Goal: Task Accomplishment & Management: Complete application form

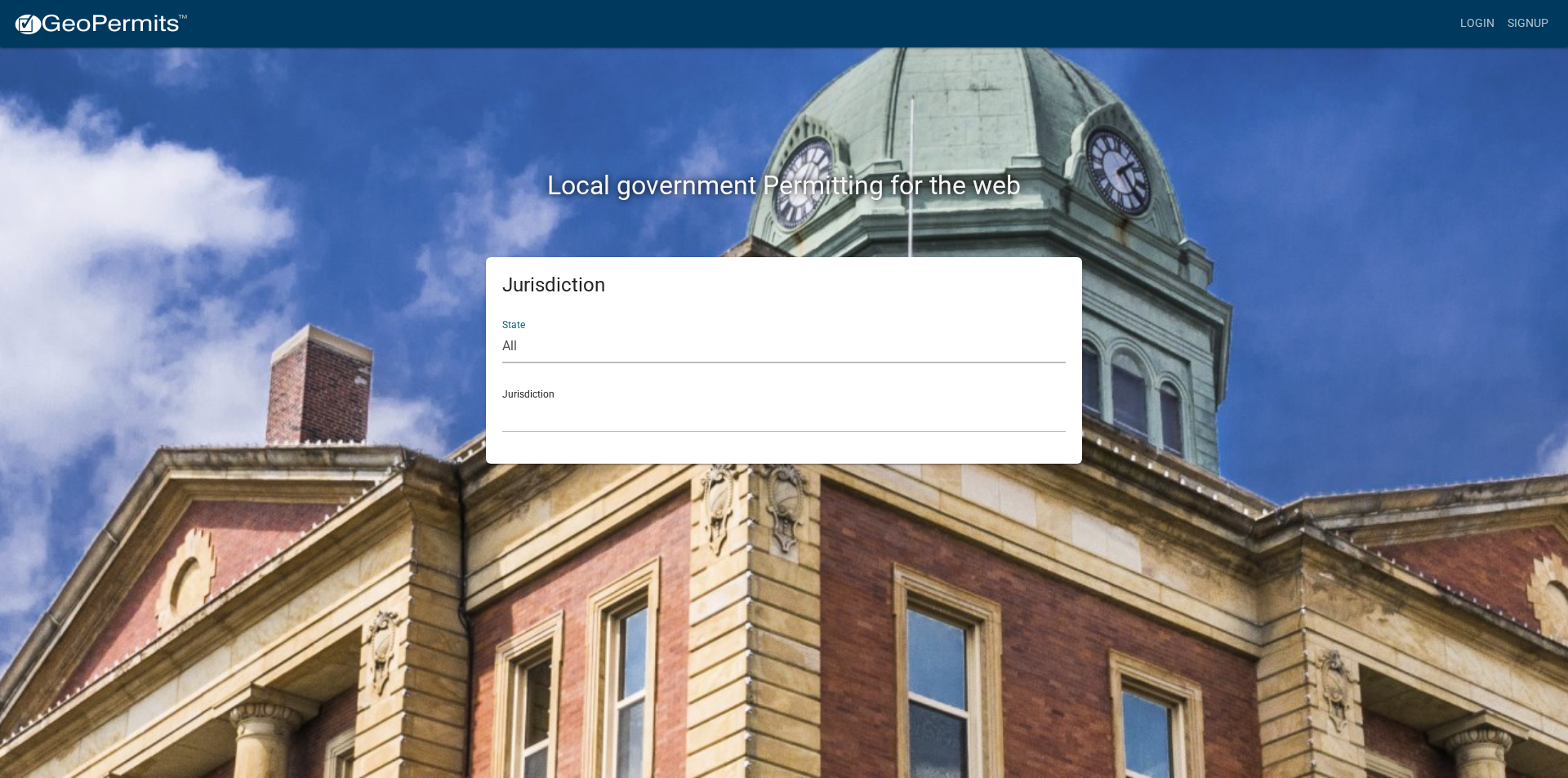
click at [517, 342] on select "All [US_STATE] [US_STATE] [US_STATE] [US_STATE] [US_STATE] [US_STATE] [US_STATE…" at bounding box center [784, 346] width 563 height 34
select select "[US_STATE]"
click at [502, 330] on select "All [US_STATE] [US_STATE] [US_STATE] [US_STATE] [US_STATE] [US_STATE] [US_STATE…" at bounding box center [784, 346] width 563 height 34
click at [532, 400] on select "[GEOGRAPHIC_DATA], [US_STATE][PERSON_NAME][GEOGRAPHIC_DATA], [US_STATE][PERSON_…" at bounding box center [784, 416] width 563 height 34
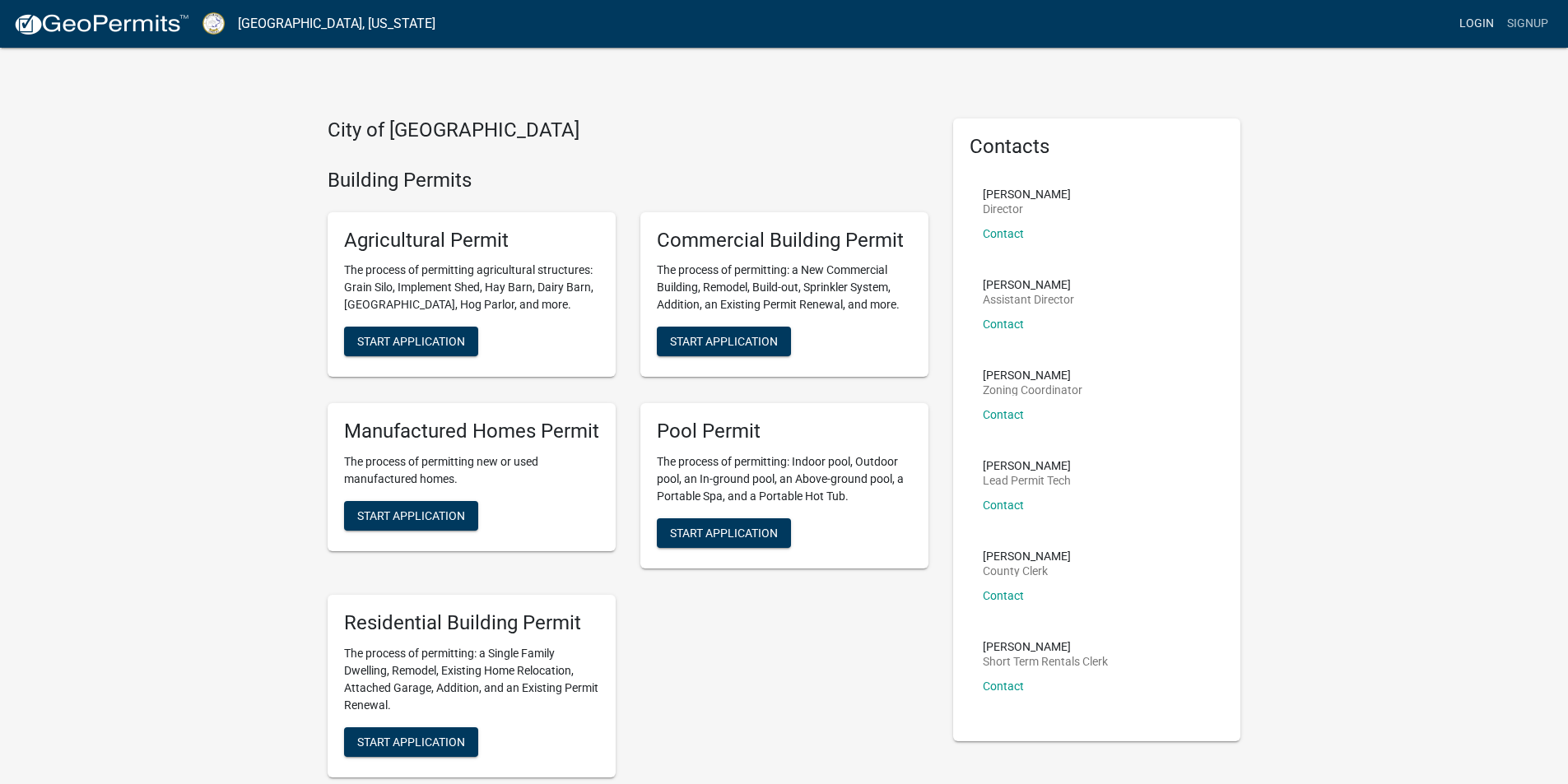
click at [1478, 17] on link "Login" at bounding box center [1476, 24] width 48 height 31
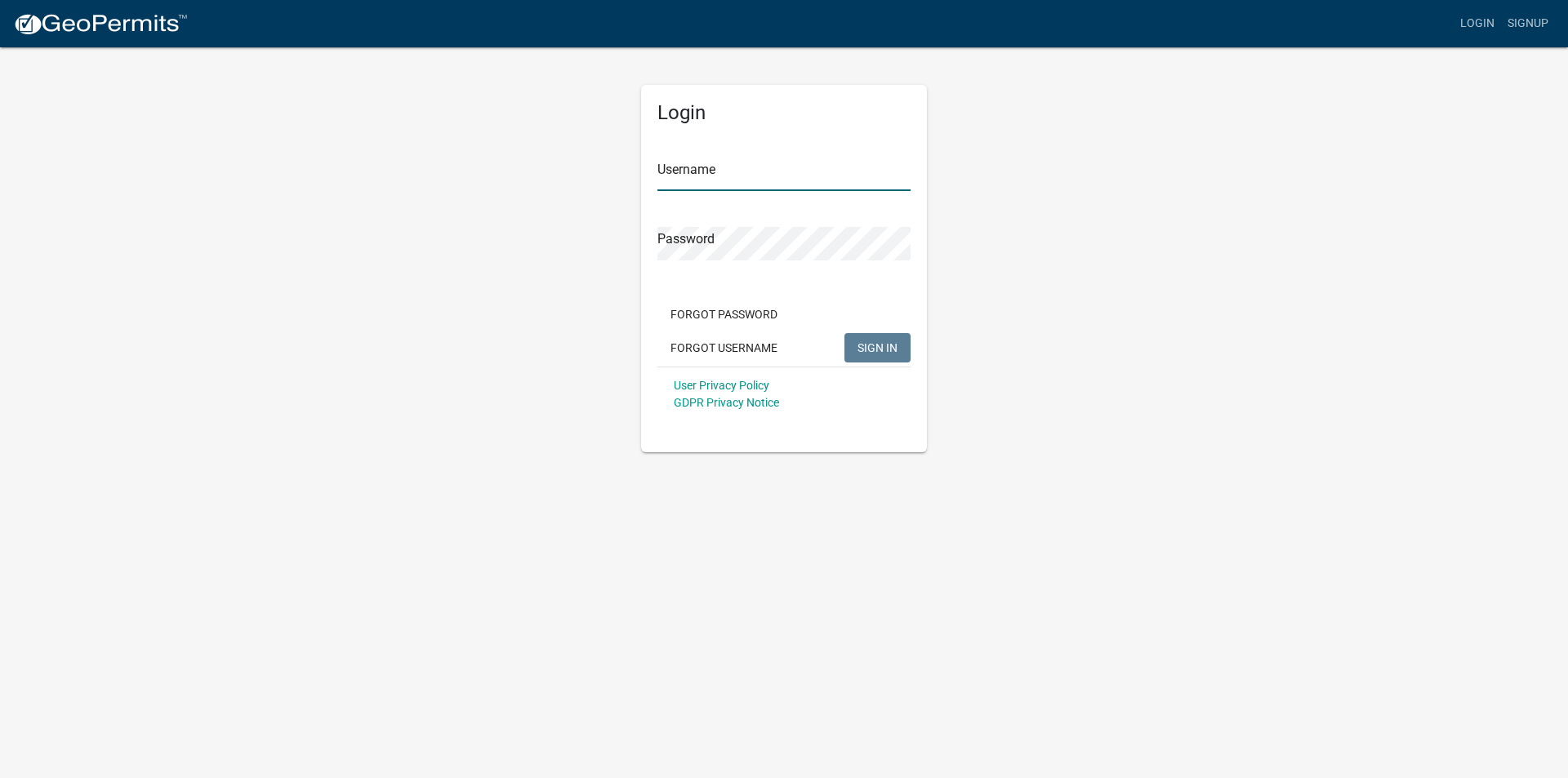
type input "ANDYG"
click at [865, 345] on span "SIGN IN" at bounding box center [877, 347] width 40 height 13
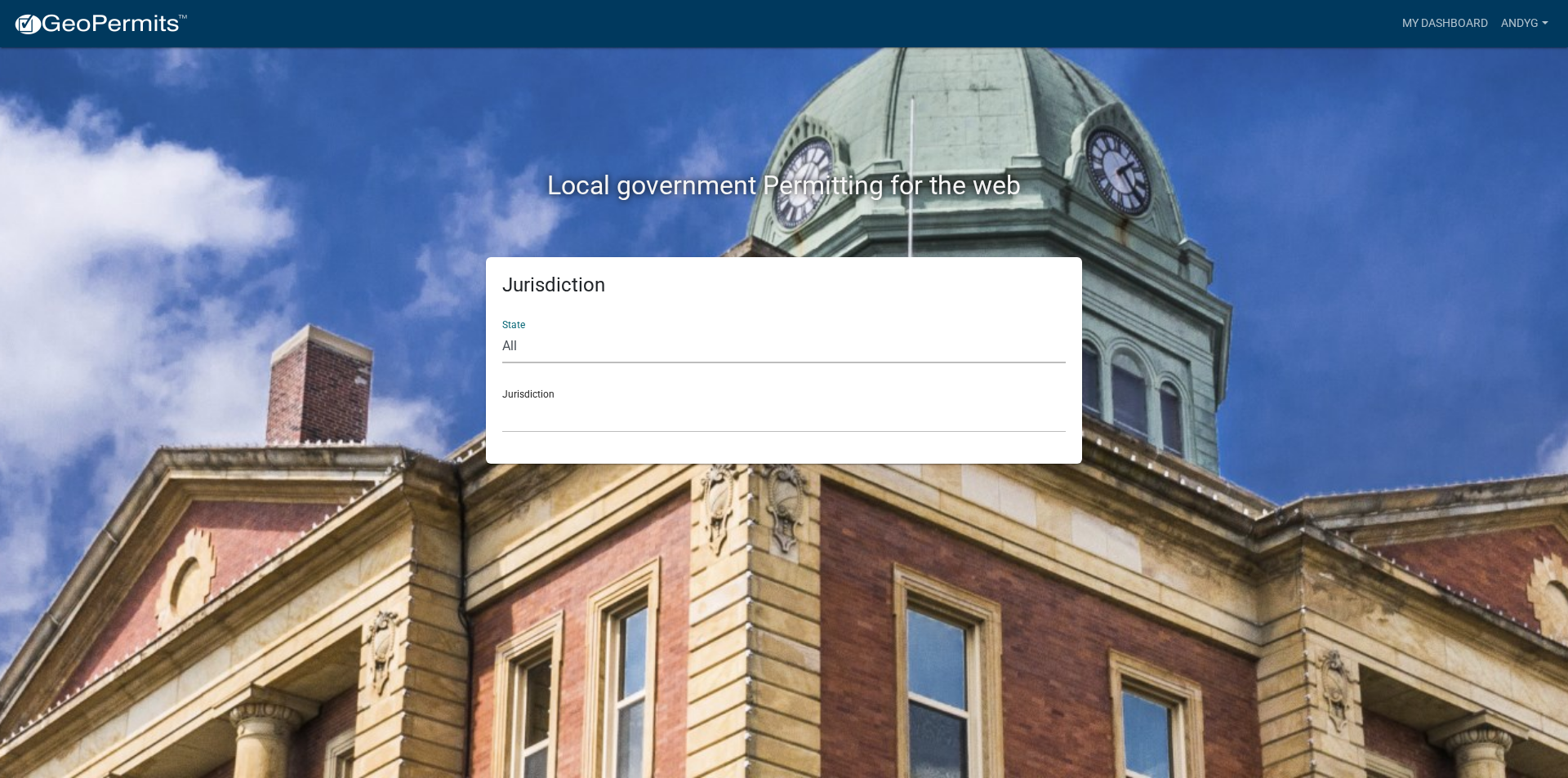
click at [566, 345] on select "All [US_STATE] [US_STATE] [US_STATE] [US_STATE] [US_STATE] [US_STATE] [US_STATE…" at bounding box center [784, 346] width 563 height 34
select select "[US_STATE]"
click at [502, 330] on select "All [US_STATE] [US_STATE] [US_STATE] [US_STATE] [US_STATE] [US_STATE] [US_STATE…" at bounding box center [784, 346] width 563 height 34
click at [539, 393] on div "Jurisdiction [GEOGRAPHIC_DATA], [US_STATE][PERSON_NAME][GEOGRAPHIC_DATA], [US_S…" at bounding box center [784, 405] width 563 height 57
click at [563, 400] on select "[GEOGRAPHIC_DATA], [US_STATE][PERSON_NAME][GEOGRAPHIC_DATA], [US_STATE][PERSON_…" at bounding box center [784, 416] width 563 height 34
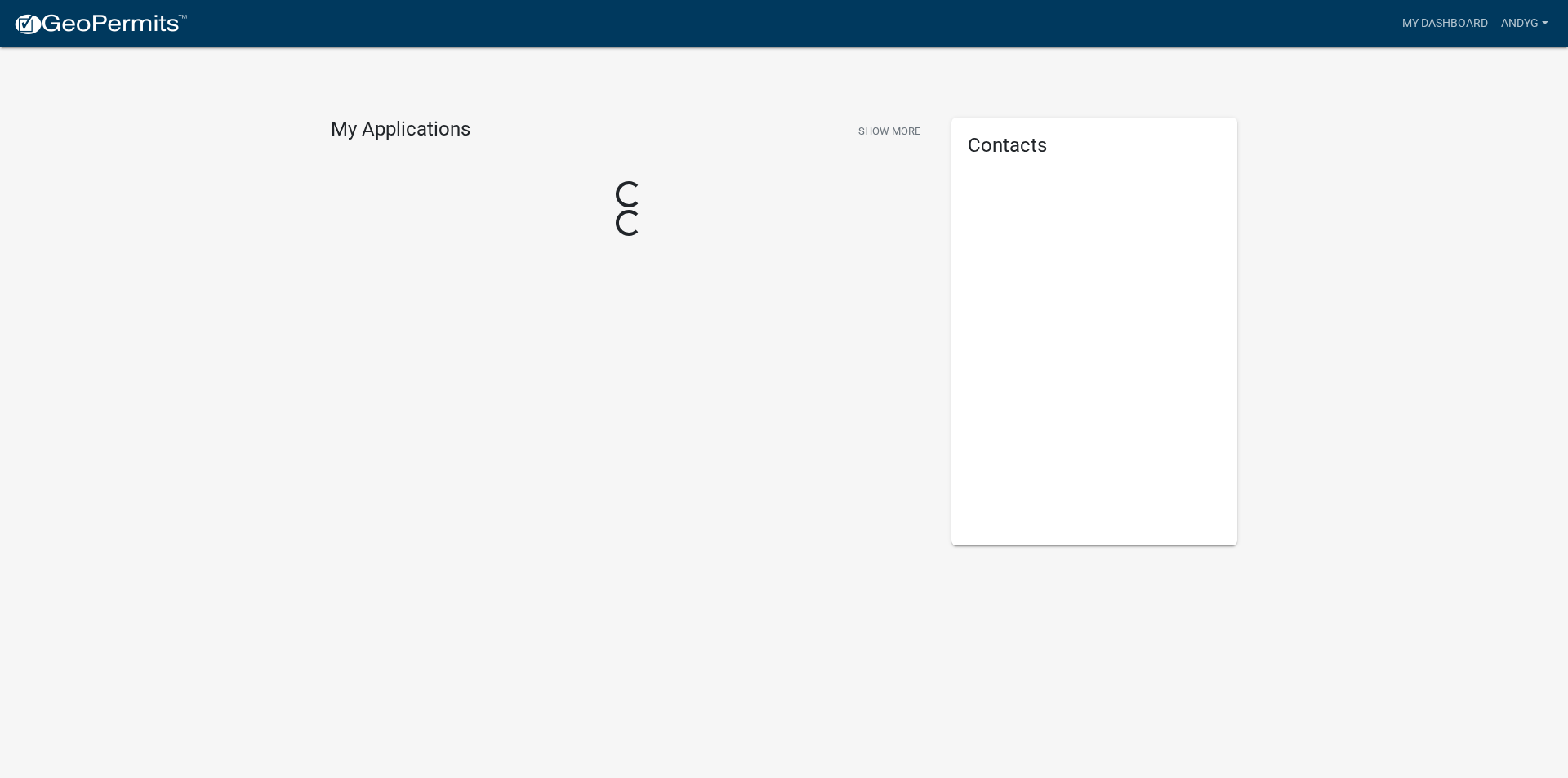
click at [586, 617] on div "My Applications Show More Loading... Loading... Contacts" at bounding box center [784, 327] width 1568 height 654
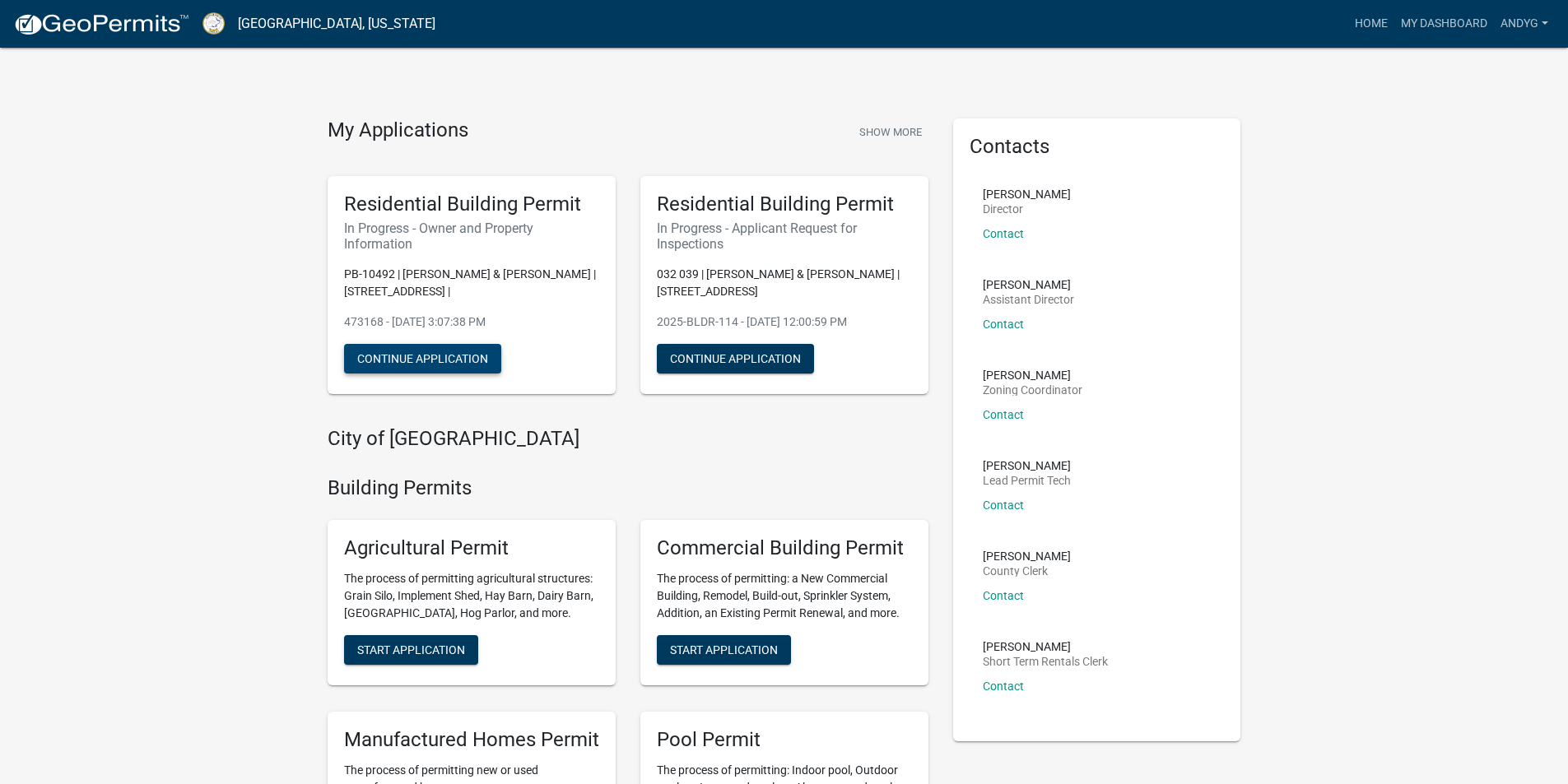
click at [472, 353] on button "Continue Application" at bounding box center [423, 359] width 157 height 30
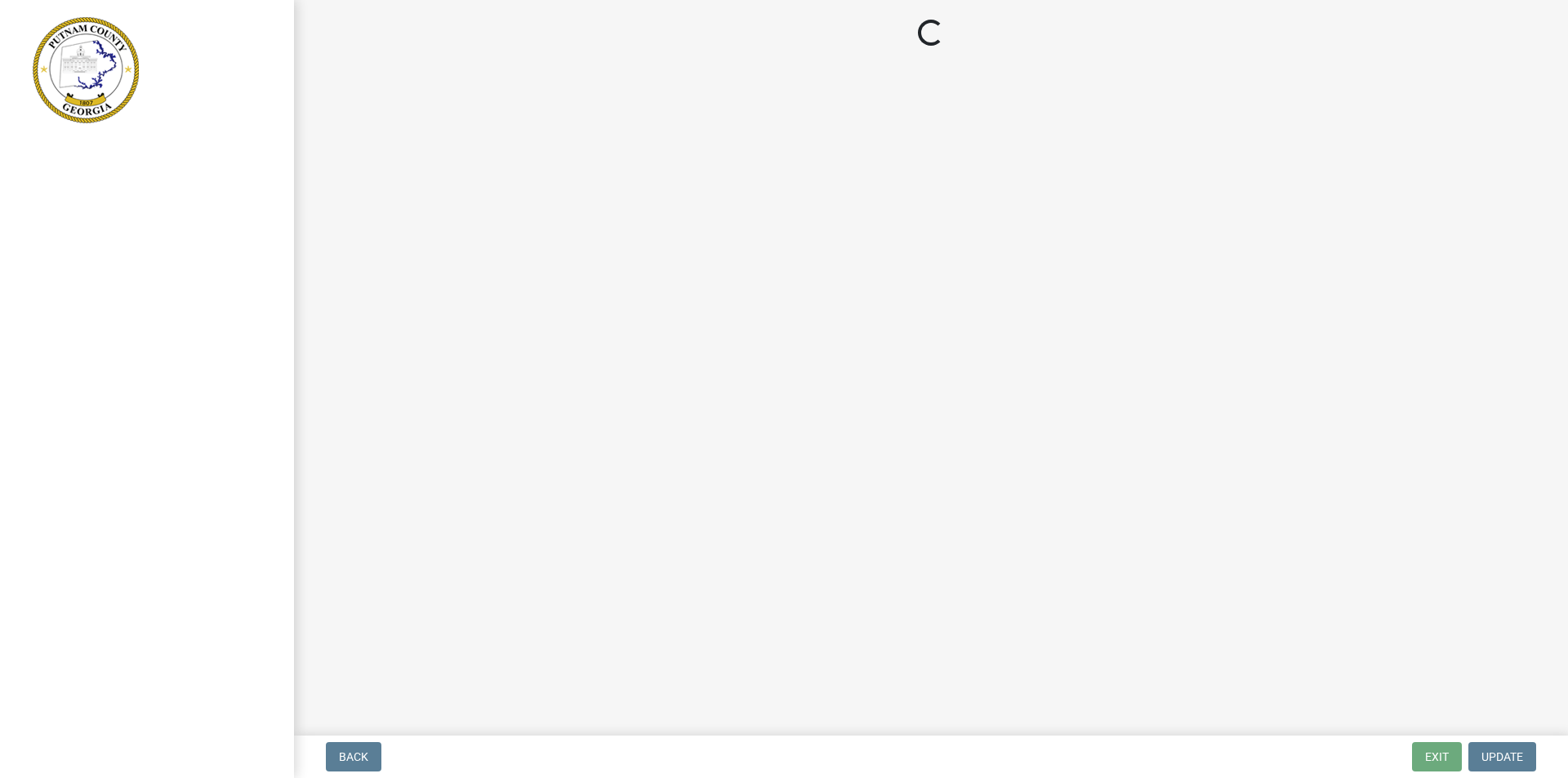
select select "78bfdc44-73ff-456e-a557-d4c99b9c08be"
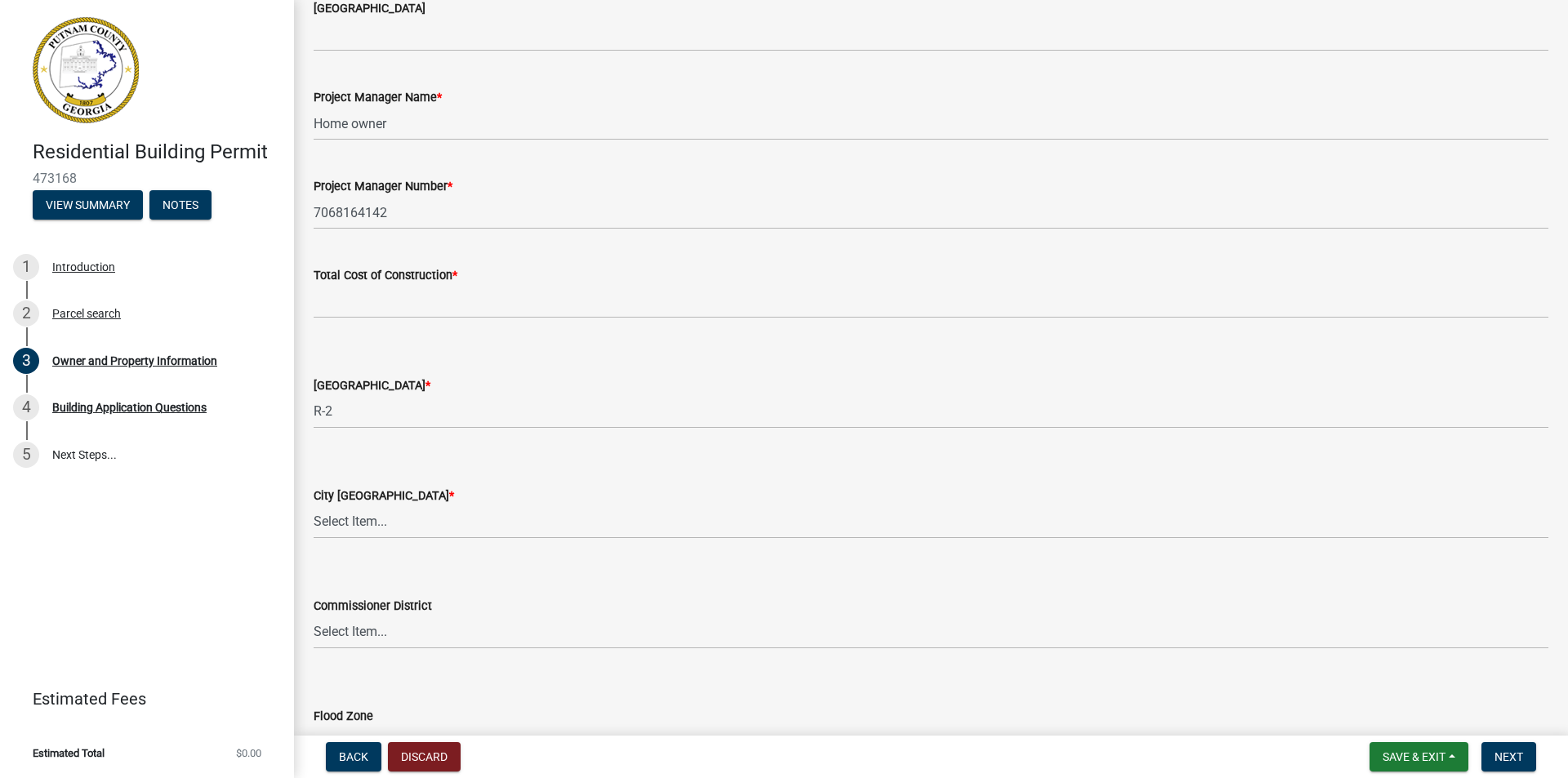
scroll to position [2613, 0]
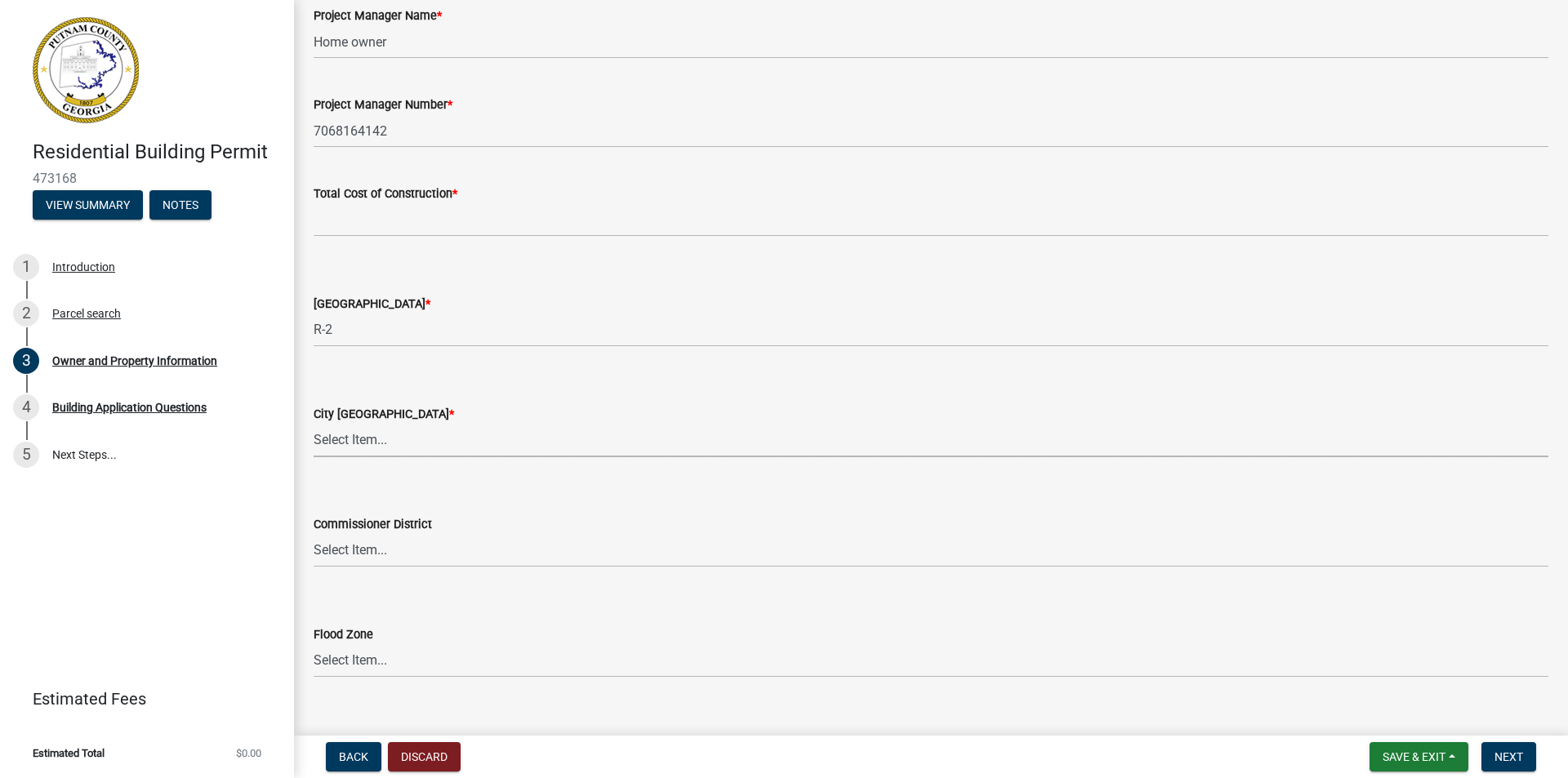
click at [368, 439] on select "Select Item... A-1 A-2 R-1 R-2 R-3 R-4 MHP C-1 C-2 I-1 I-2 DB FH H-P N/A" at bounding box center [931, 441] width 1235 height 34
click at [314, 424] on select "Select Item... A-1 A-2 R-1 R-2 R-3 R-4 MHP C-1 C-2 I-1 I-2 DB FH H-P N/A" at bounding box center [931, 441] width 1235 height 34
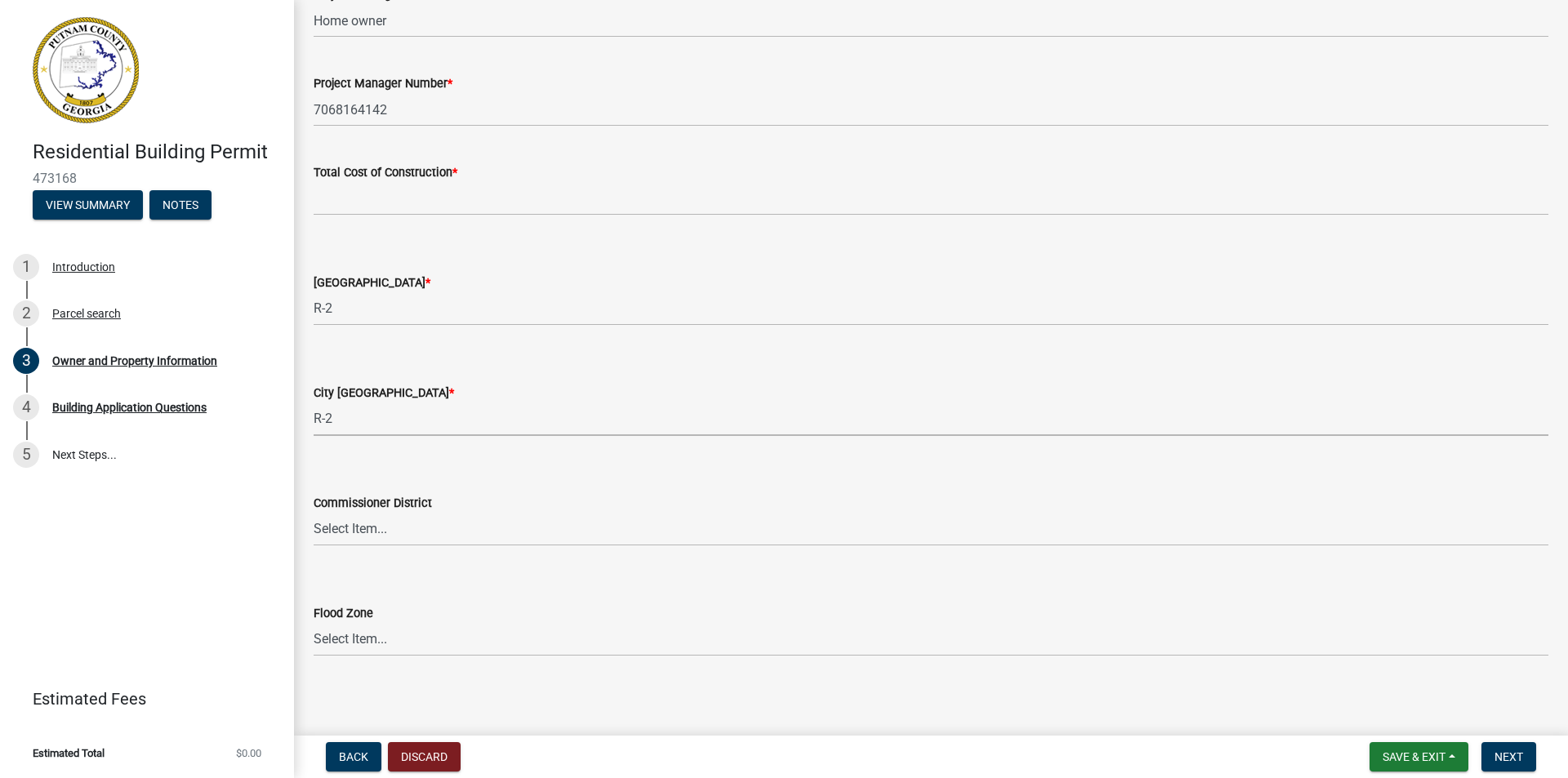
scroll to position [2640, 0]
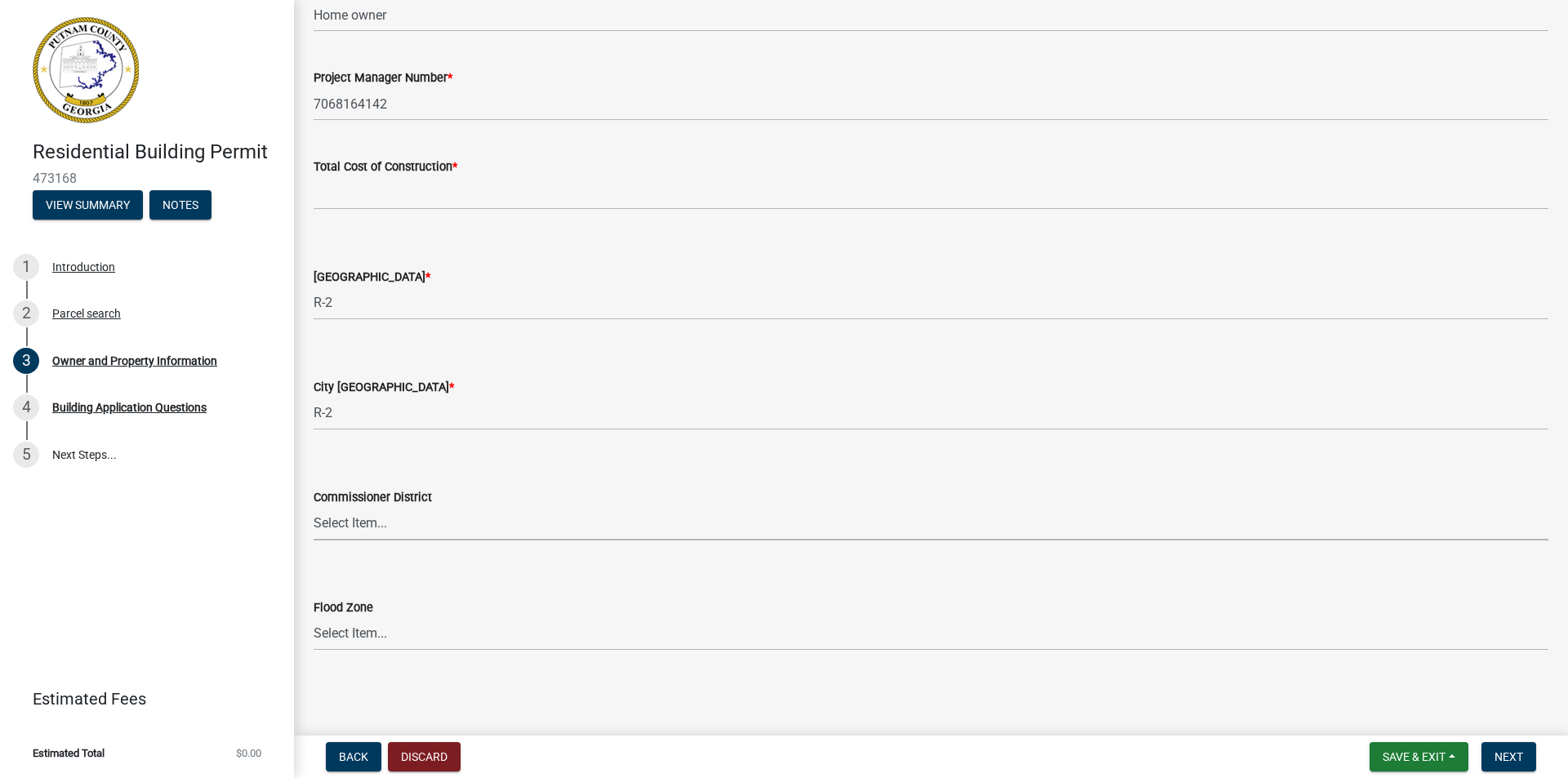
click at [377, 519] on select "Select Item... District 1 District 2 District 3 District 4" at bounding box center [931, 523] width 1235 height 34
click at [373, 631] on select "Select Item... Zone A Zone V Zone A99 Zone AE Zone AO Zone AH Zone VE Zone AR Z…" at bounding box center [931, 634] width 1235 height 34
click at [1503, 753] on span "Next" at bounding box center [1508, 757] width 29 height 13
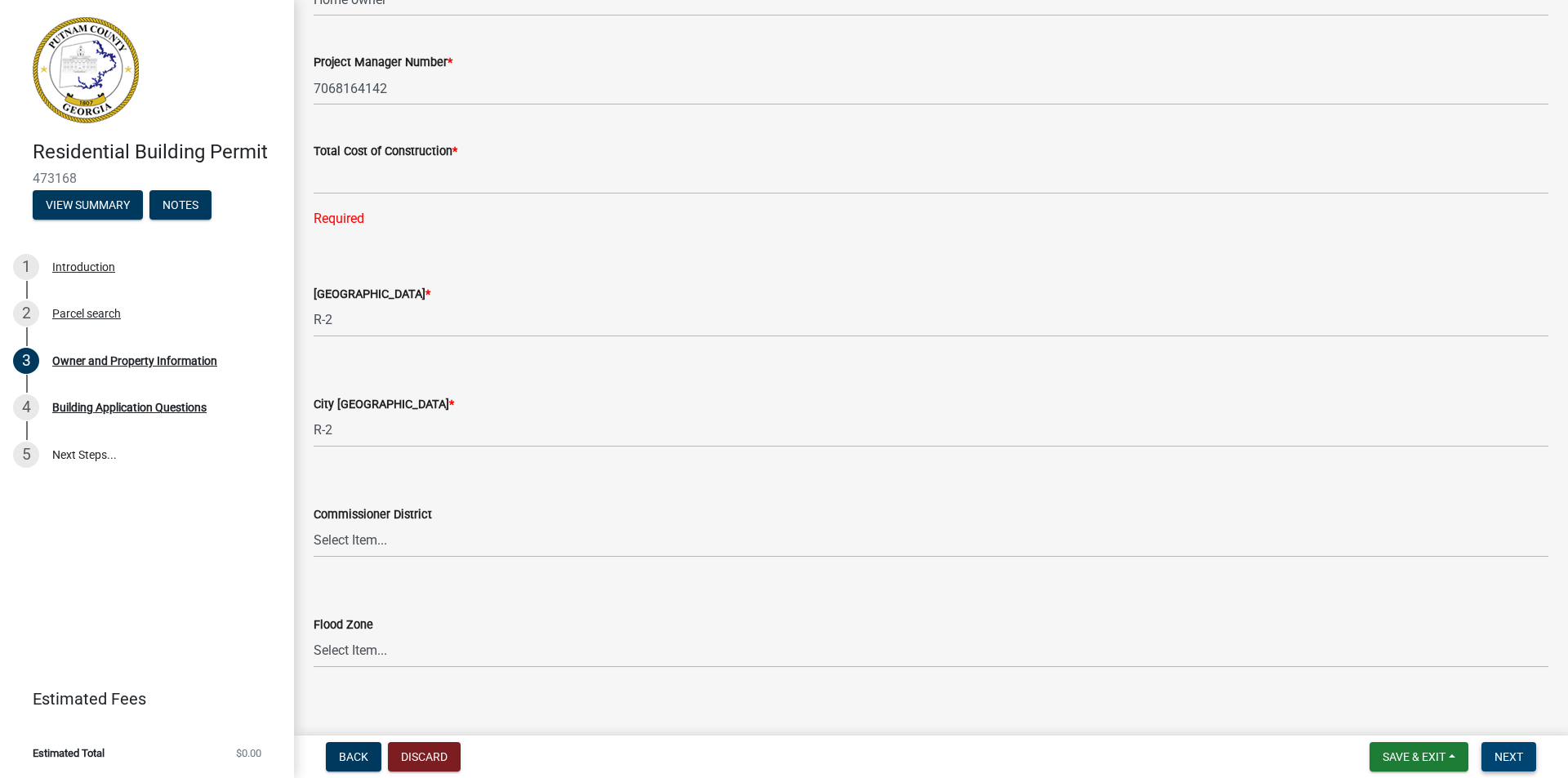
scroll to position [2673, 0]
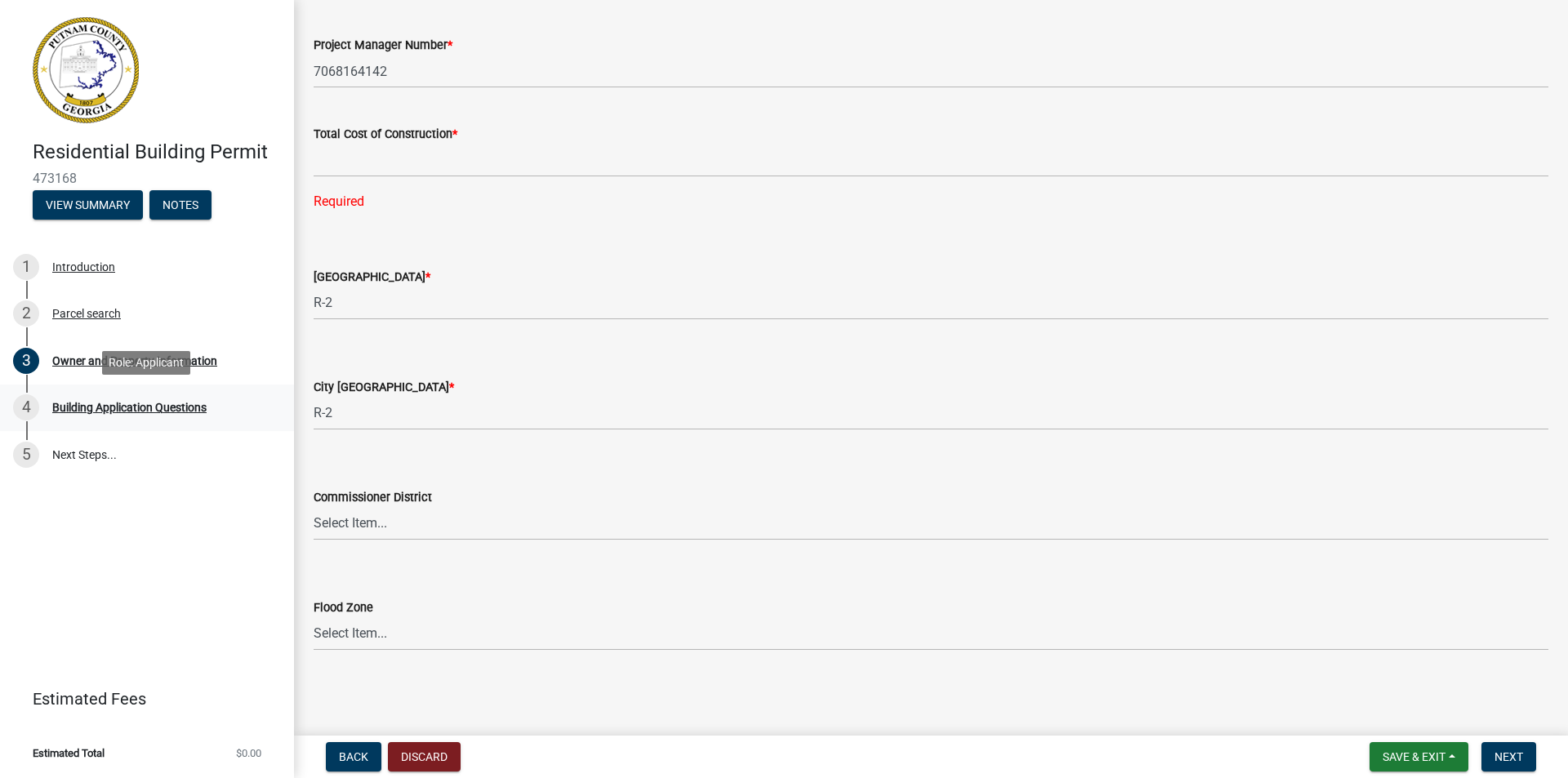
click at [173, 405] on div "Building Application Questions" at bounding box center [129, 408] width 154 height 11
click at [149, 399] on div "4 Building Application Questions" at bounding box center [140, 408] width 255 height 26
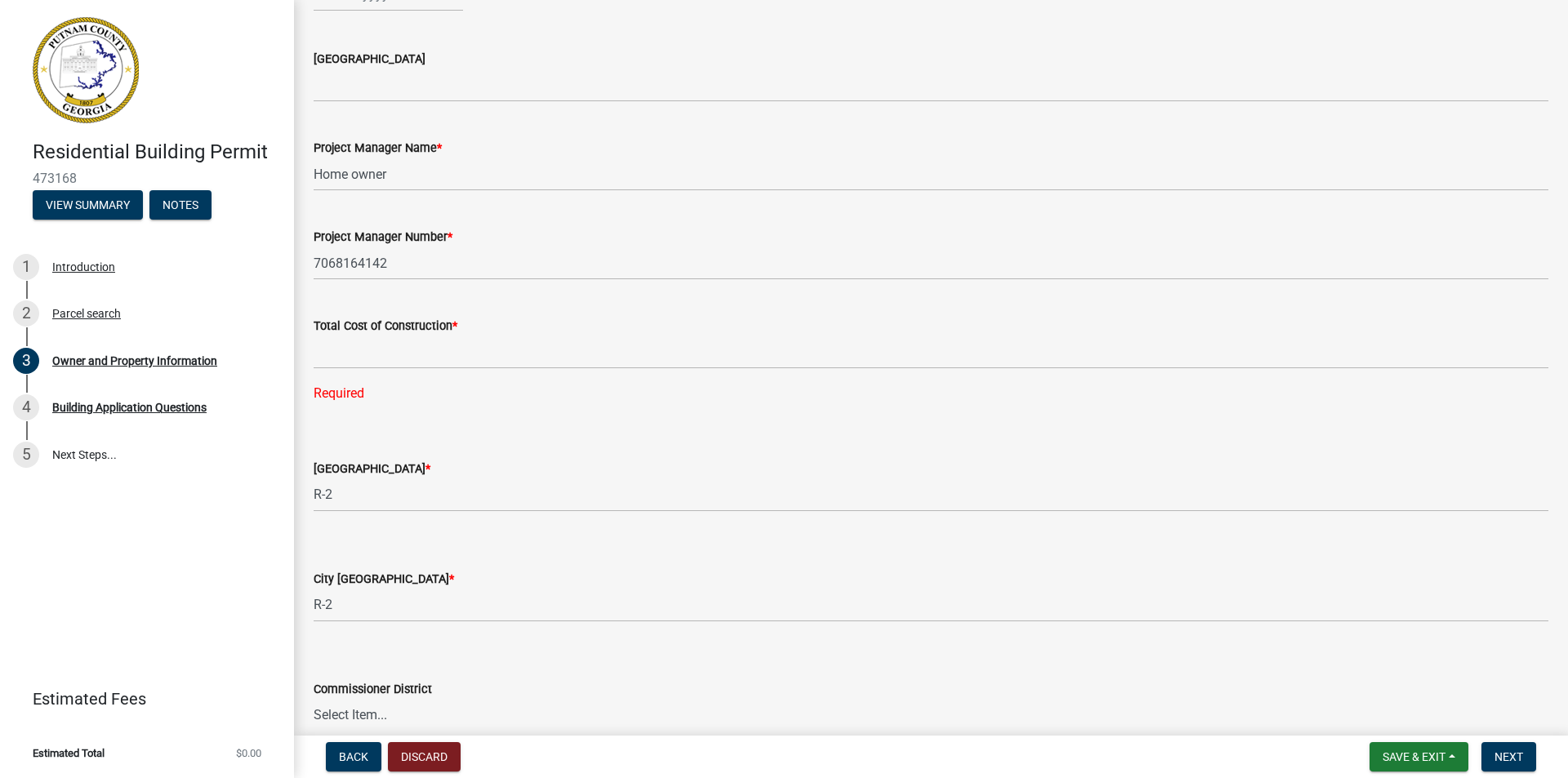
scroll to position [2509, 0]
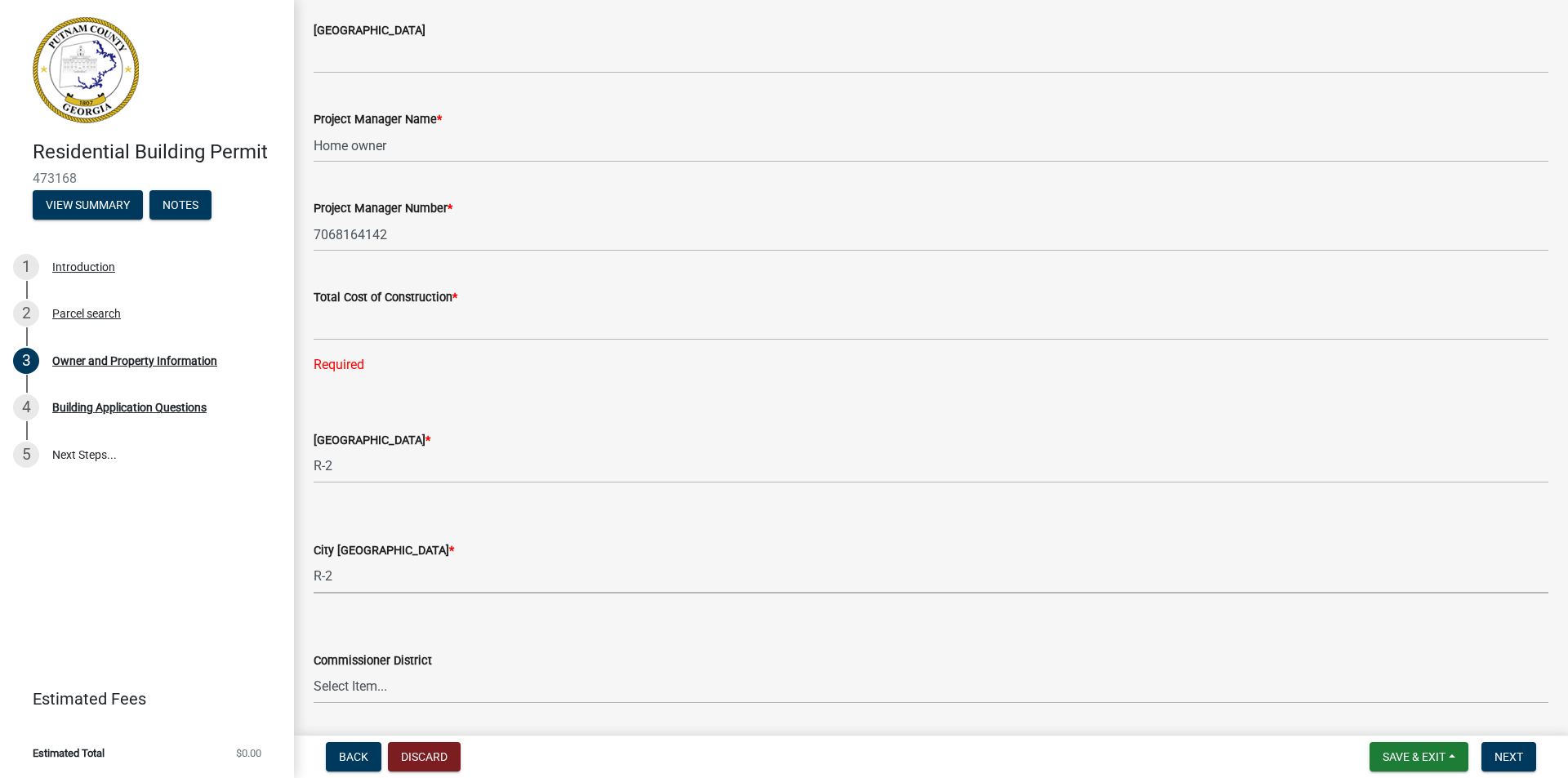
click at [330, 572] on select "Select Item... A-1 A-2 R-1 R-2 R-3 R-4 MHP C-1 C-2 I-1 I-2 DB FH H-P N/A" at bounding box center [931, 577] width 1235 height 34
click at [314, 560] on select "Select Item... A-1 A-2 R-1 R-2 R-3 R-4 MHP C-1 C-2 I-1 I-2 DB FH H-P N/A" at bounding box center [931, 577] width 1235 height 34
select select "83394b22-4a11-496c-8e5c-75ade2e72faf"
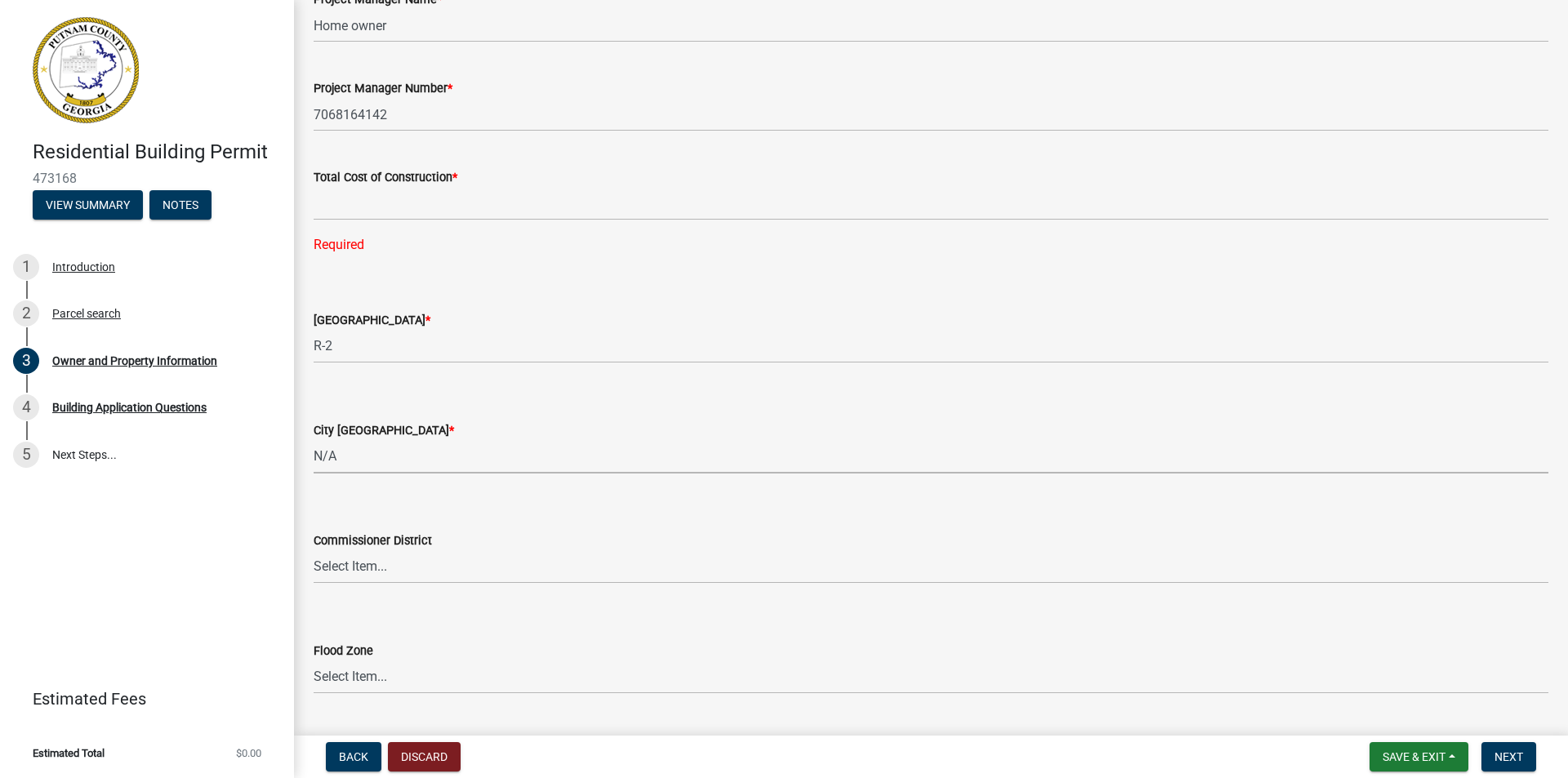
scroll to position [2673, 0]
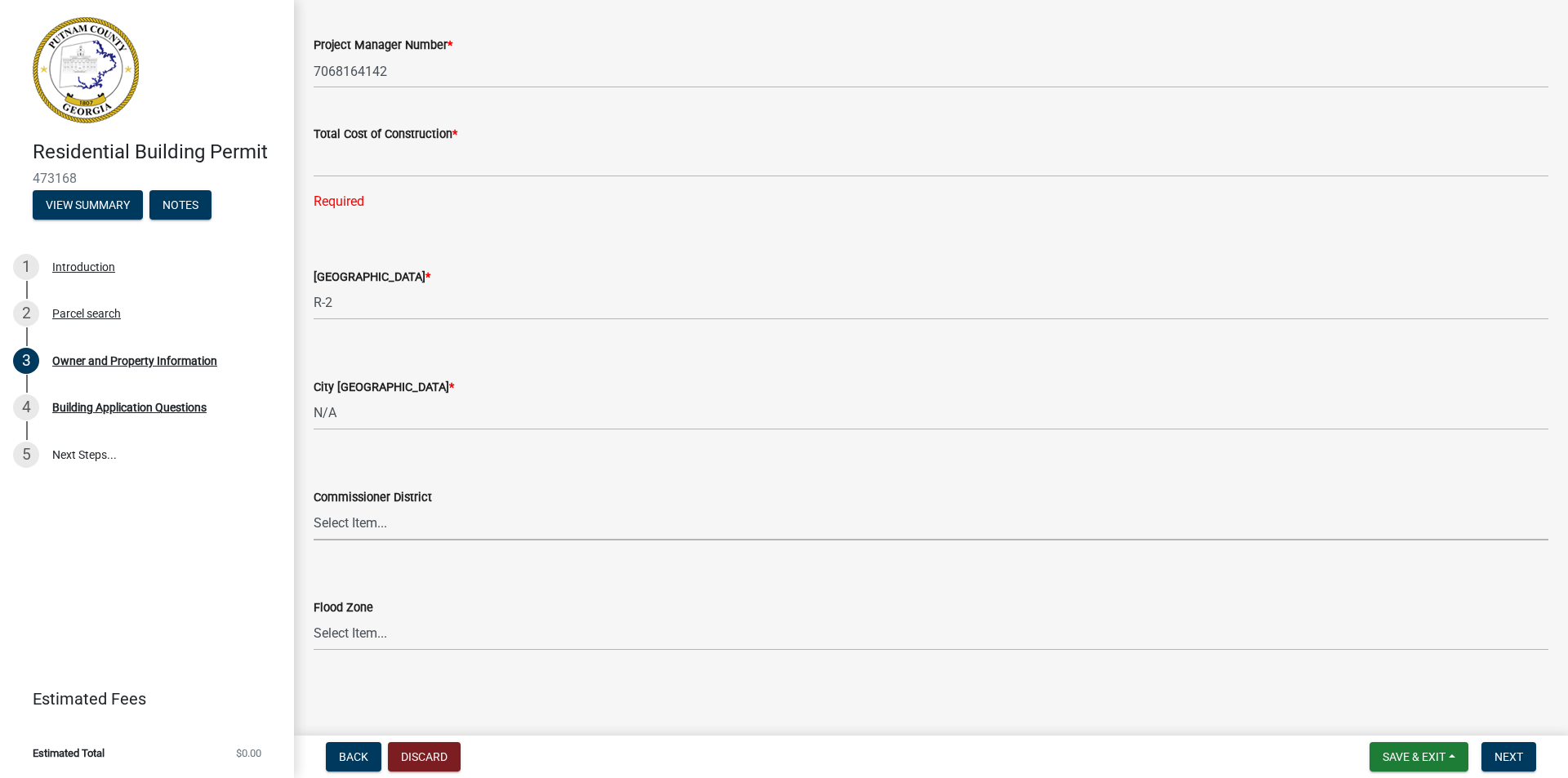
click at [375, 522] on select "Select Item... District 1 District 2 District 3 District 4" at bounding box center [931, 523] width 1235 height 34
click at [314, 507] on select "Select Item... District 1 District 2 District 3 District 4" at bounding box center [931, 523] width 1235 height 34
select select "ece5c1a9-df30-4702-9587-5deee23533b7"
click at [383, 635] on select "Select Item... Zone A Zone V Zone A99 Zone AE Zone AO Zone AH Zone VE Zone AR Z…" at bounding box center [931, 634] width 1235 height 34
click at [655, 271] on div "County Zoning District *" at bounding box center [931, 277] width 1235 height 20
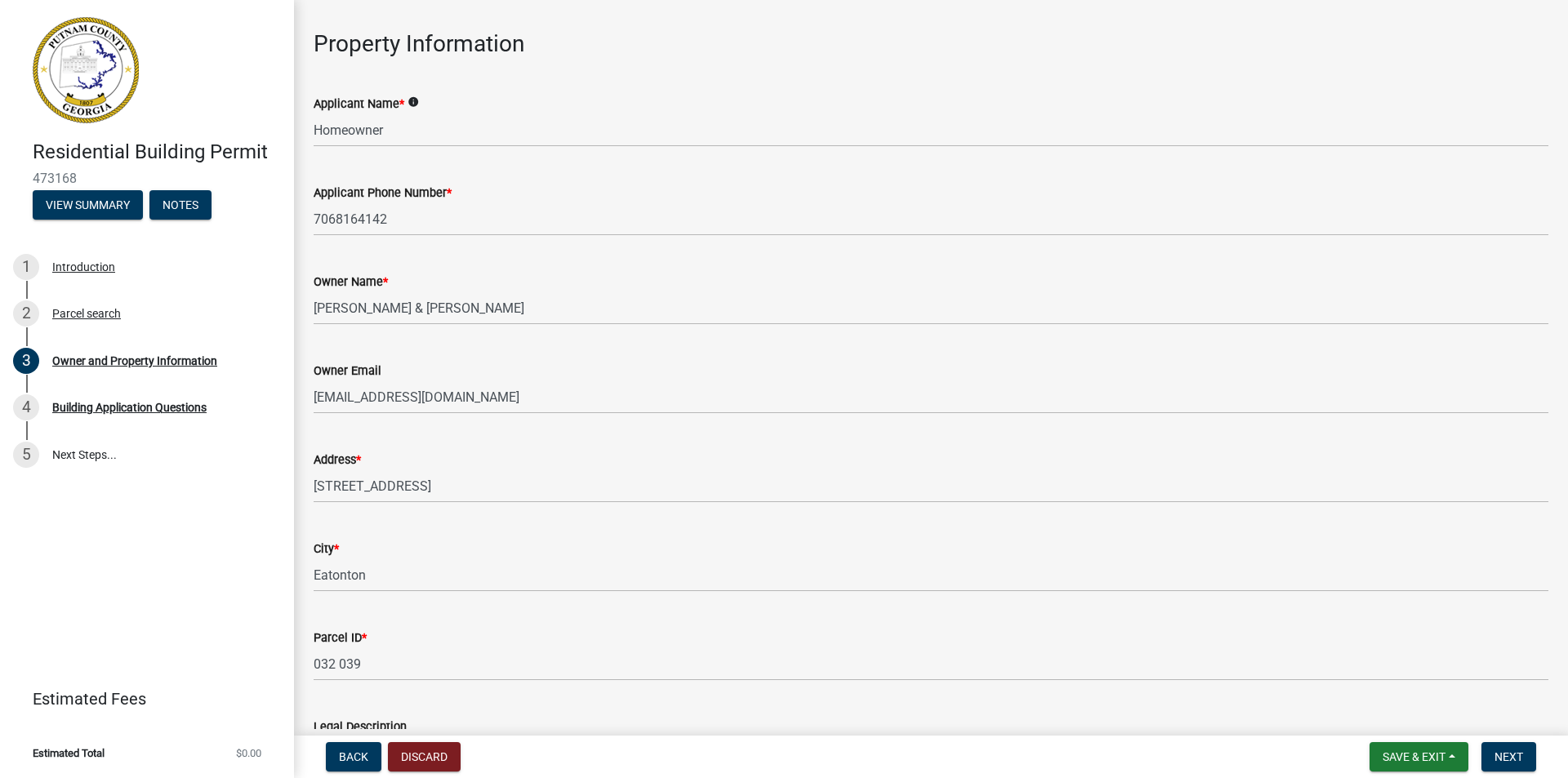
scroll to position [60, 0]
click at [1432, 750] on span "Save & Exit" at bounding box center [1413, 757] width 63 height 13
click at [1399, 712] on button "Save & Exit" at bounding box center [1403, 715] width 131 height 39
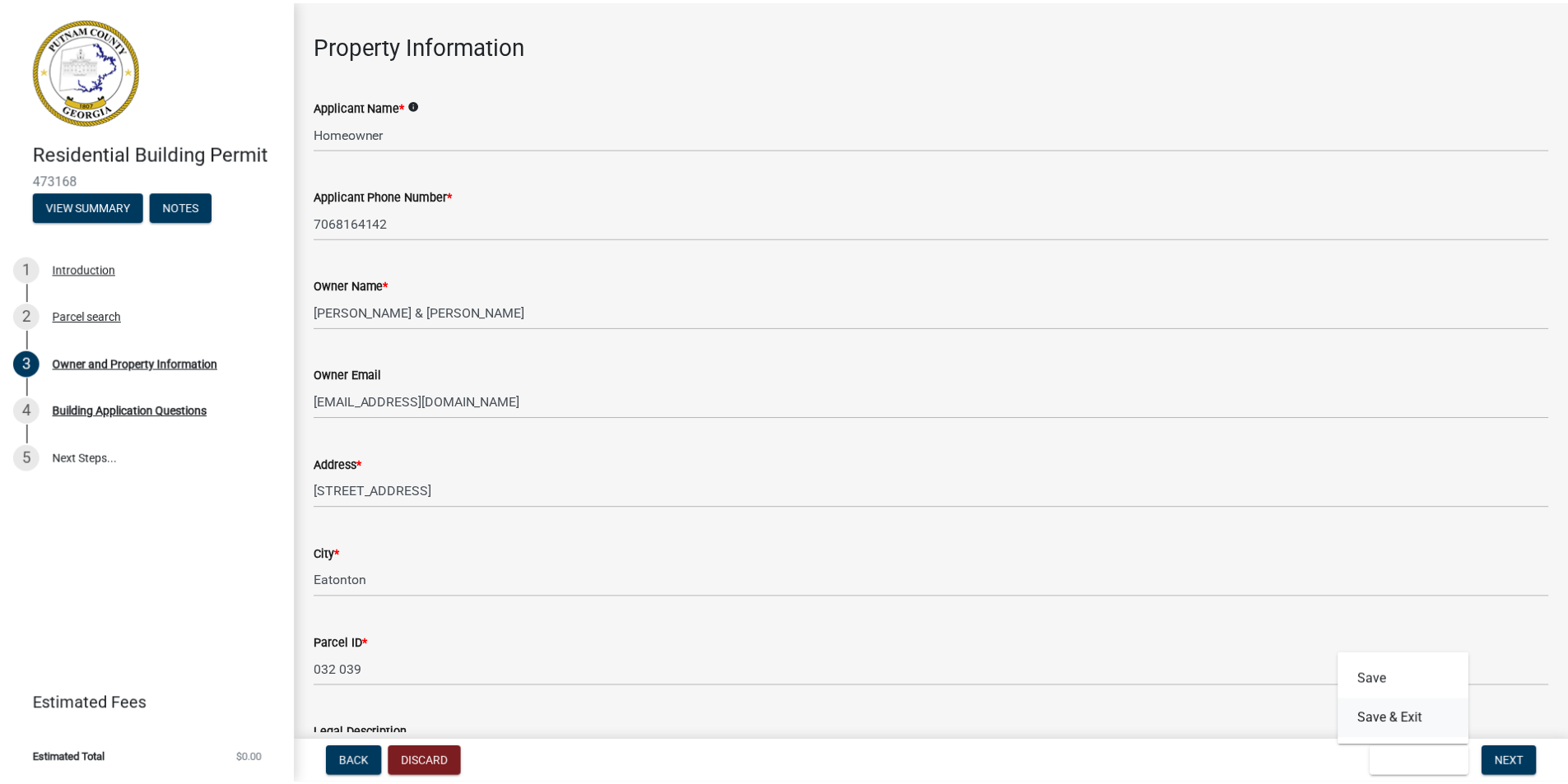
scroll to position [0, 0]
